Goal: Book appointment/travel/reservation

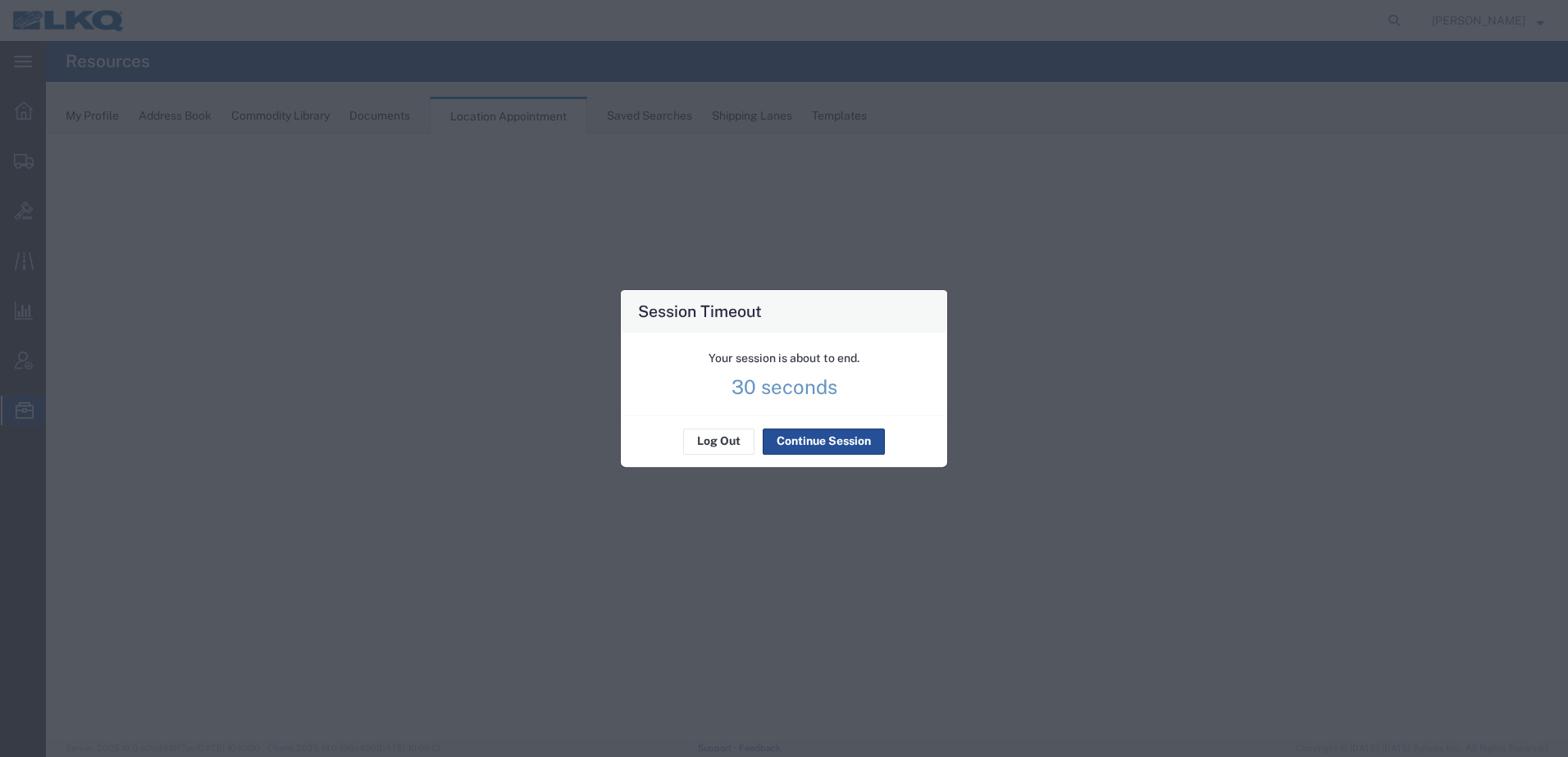
select select "30704"
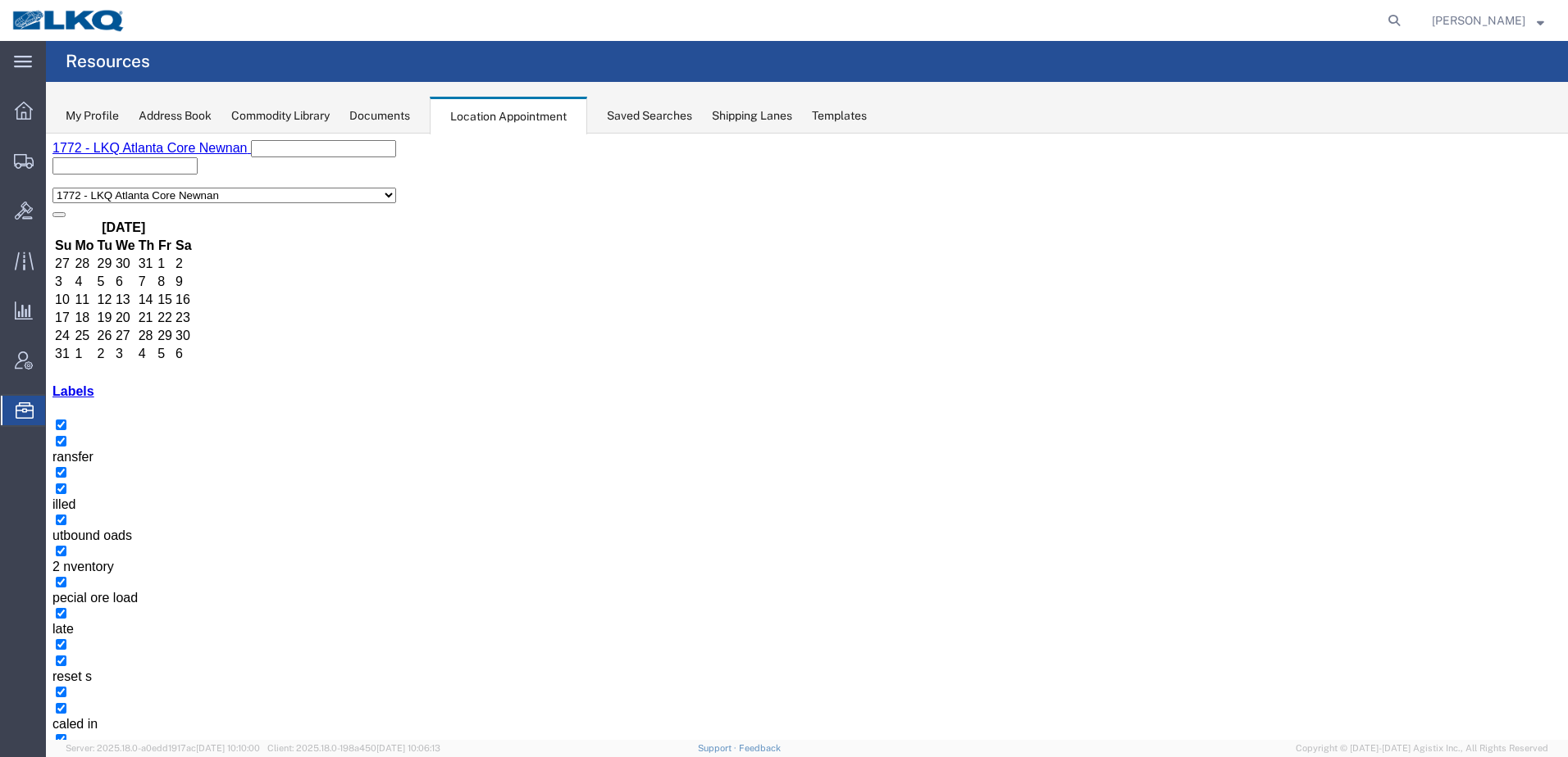
drag, startPoint x: 1094, startPoint y: 309, endPoint x: 1061, endPoint y: 311, distance: 33.1
select select "1"
select select
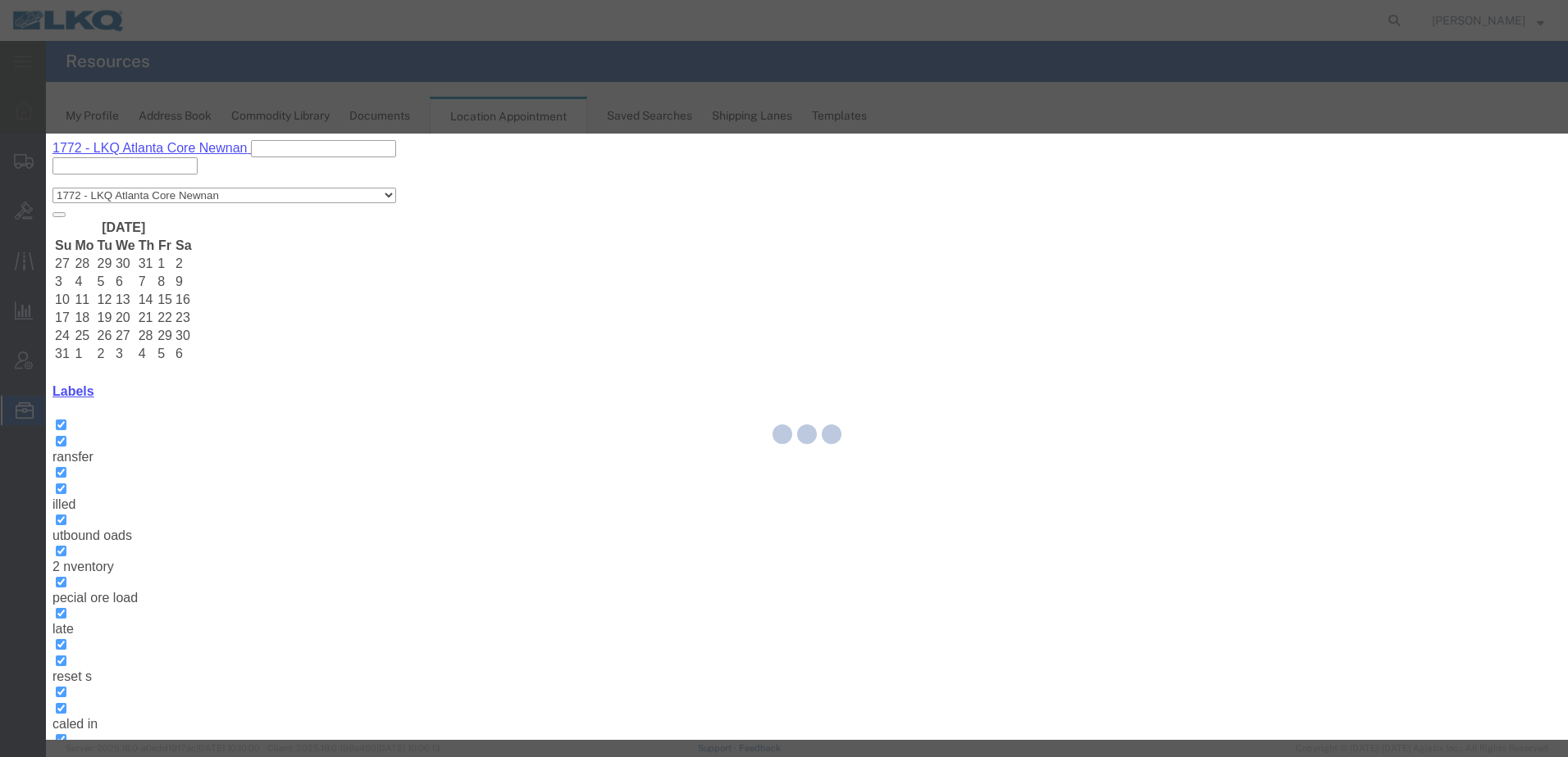
select select
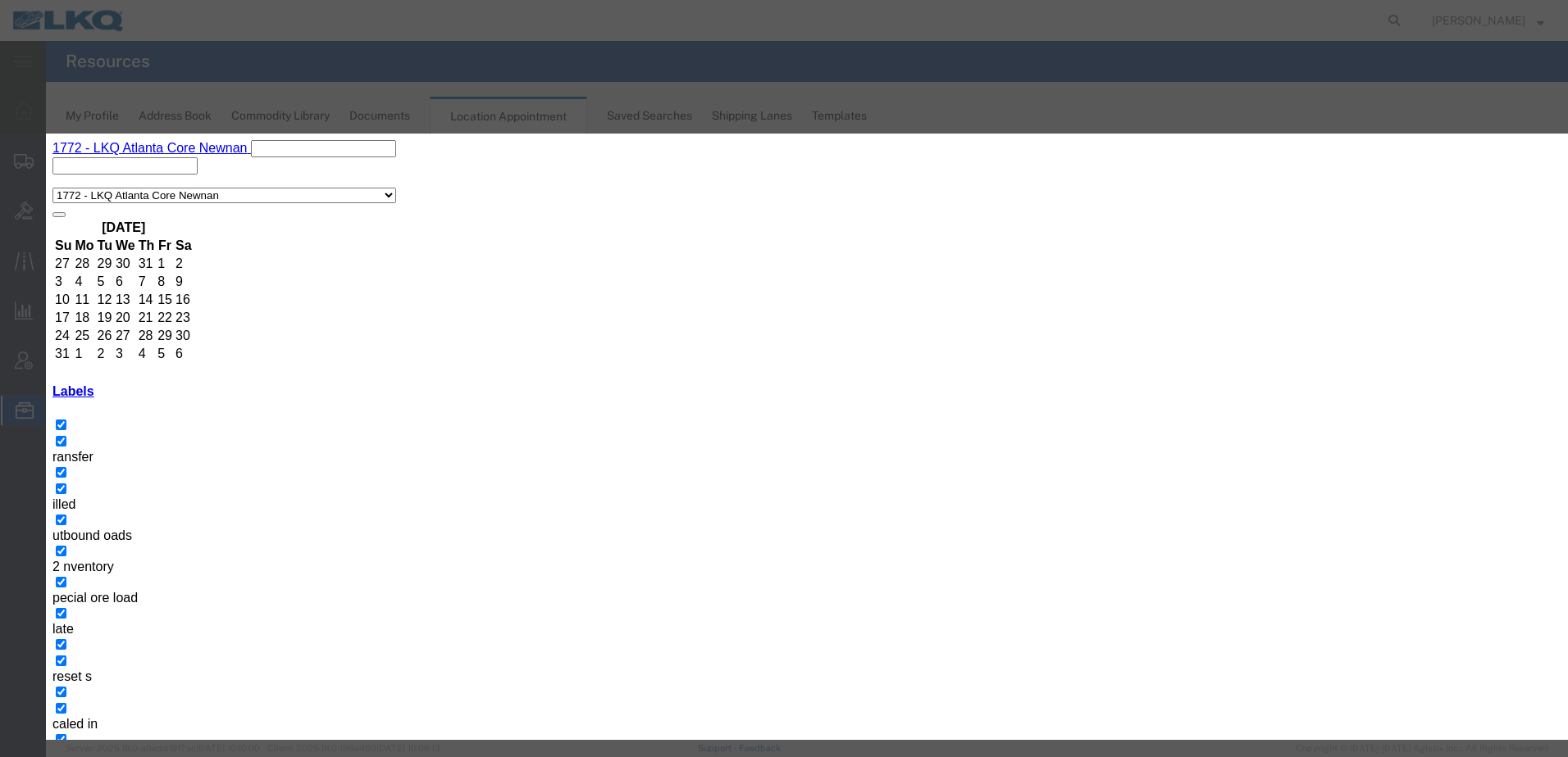
type input "9:00 a"
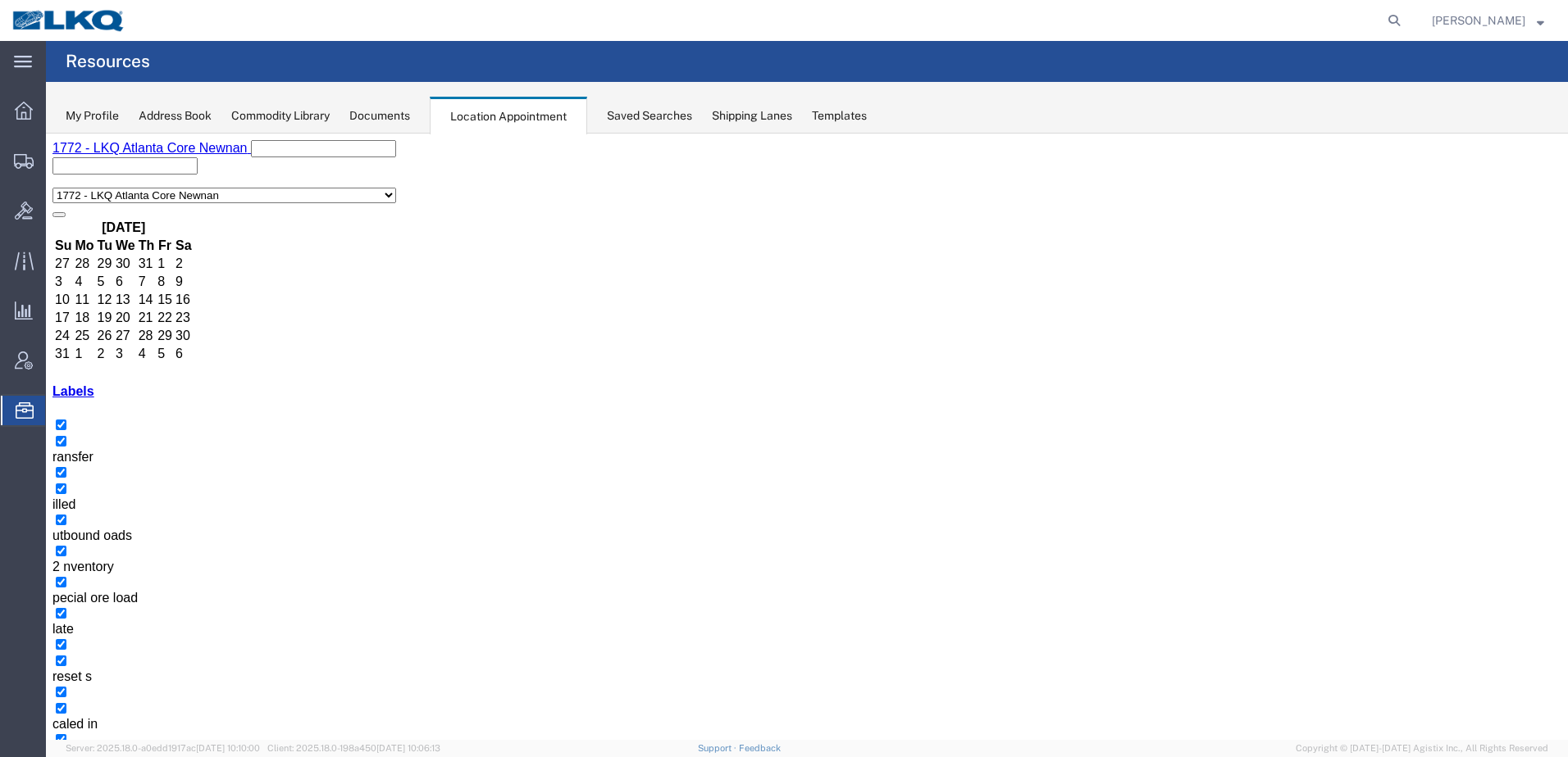
drag, startPoint x: 1111, startPoint y: 277, endPoint x: 1091, endPoint y: 275, distance: 20.1
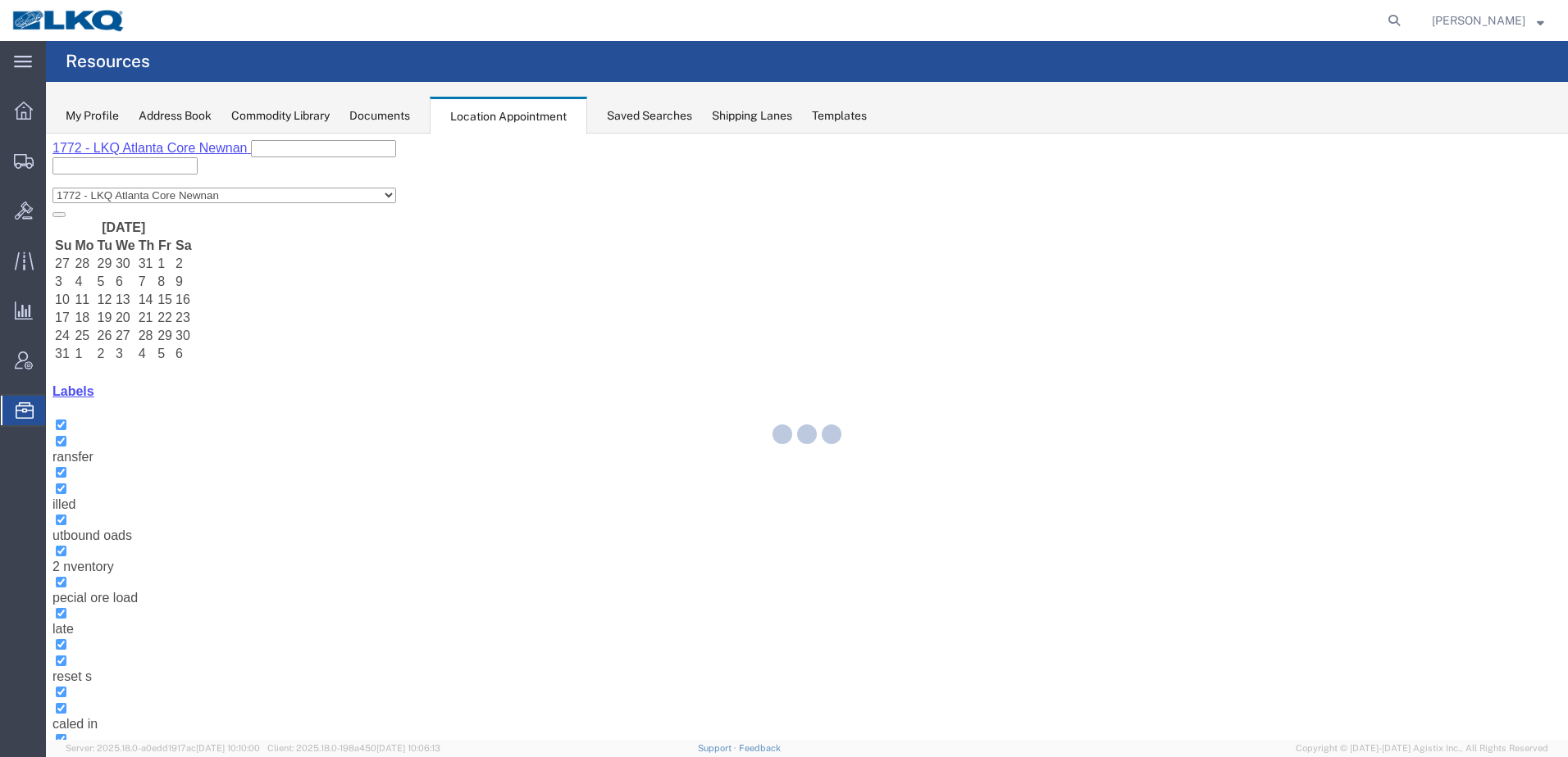
select select "100"
select select "1"
select select
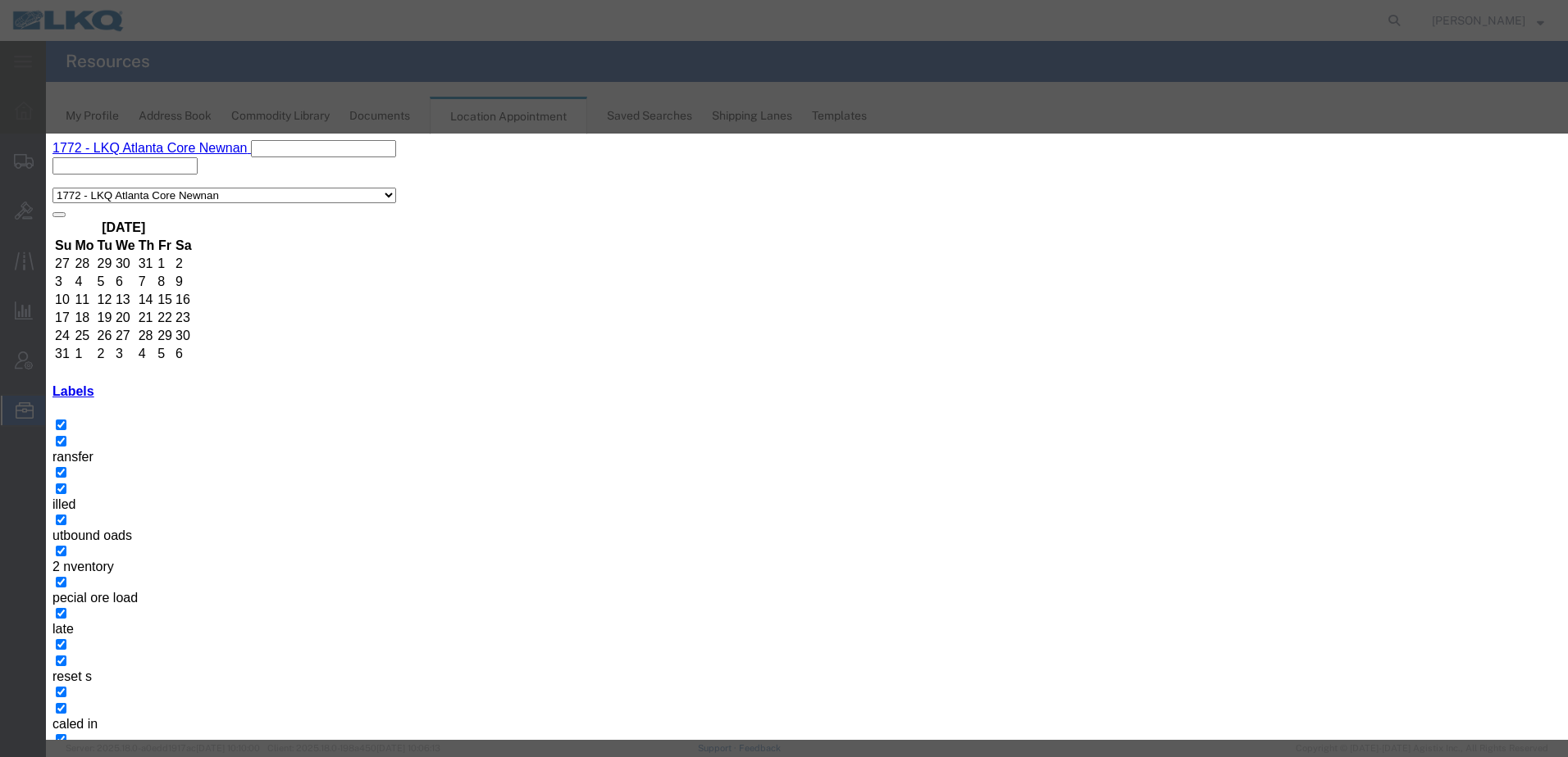
type input "12:00 p"
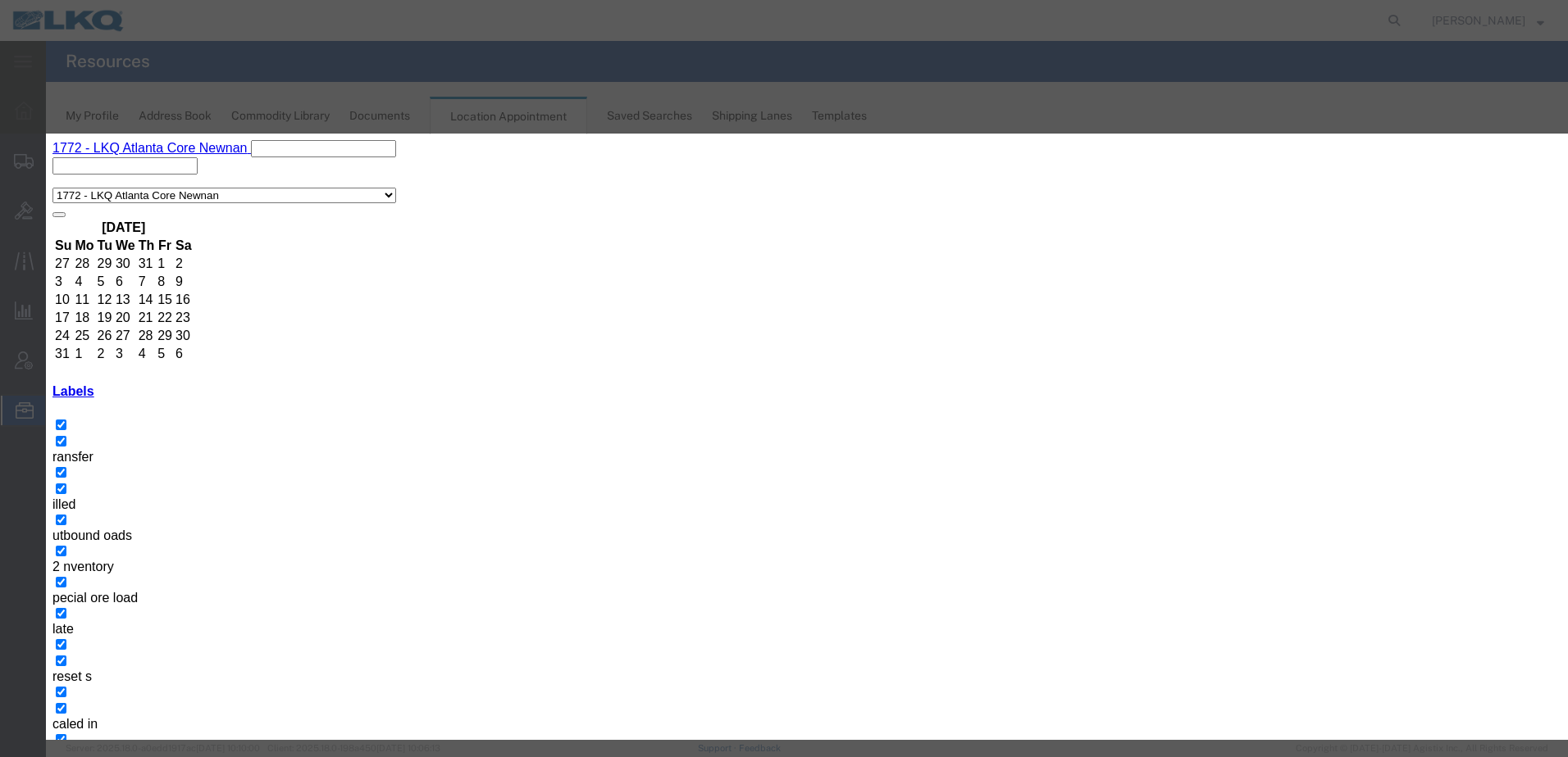
type input "[DATE]"
